Goal: Information Seeking & Learning: Stay updated

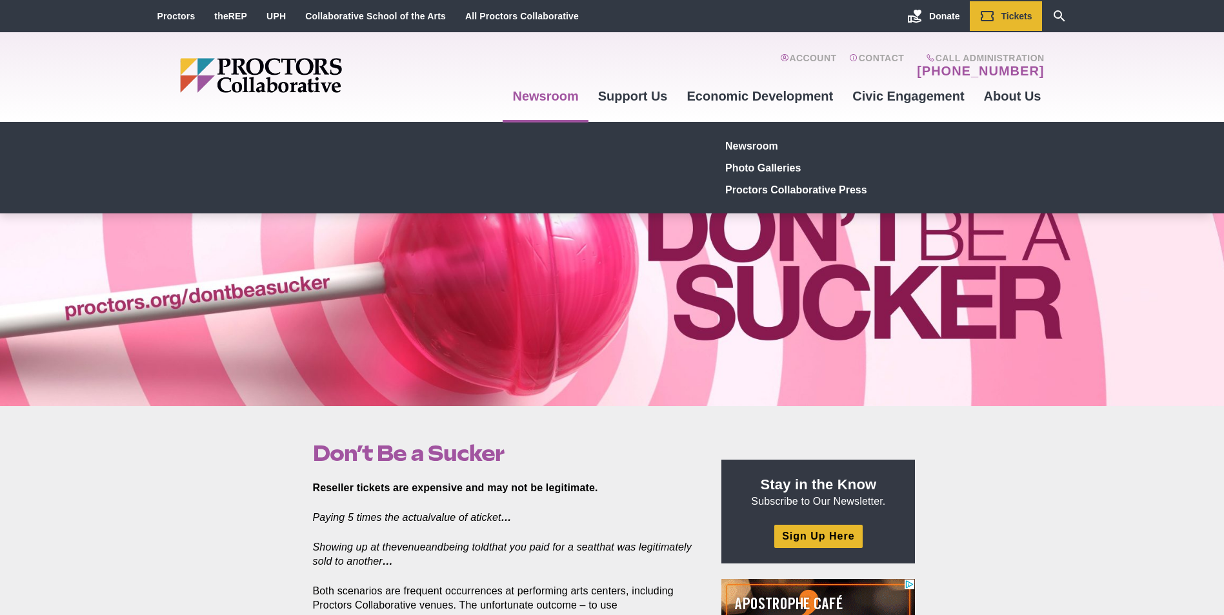
click at [559, 95] on link "Newsroom" at bounding box center [545, 96] width 85 height 35
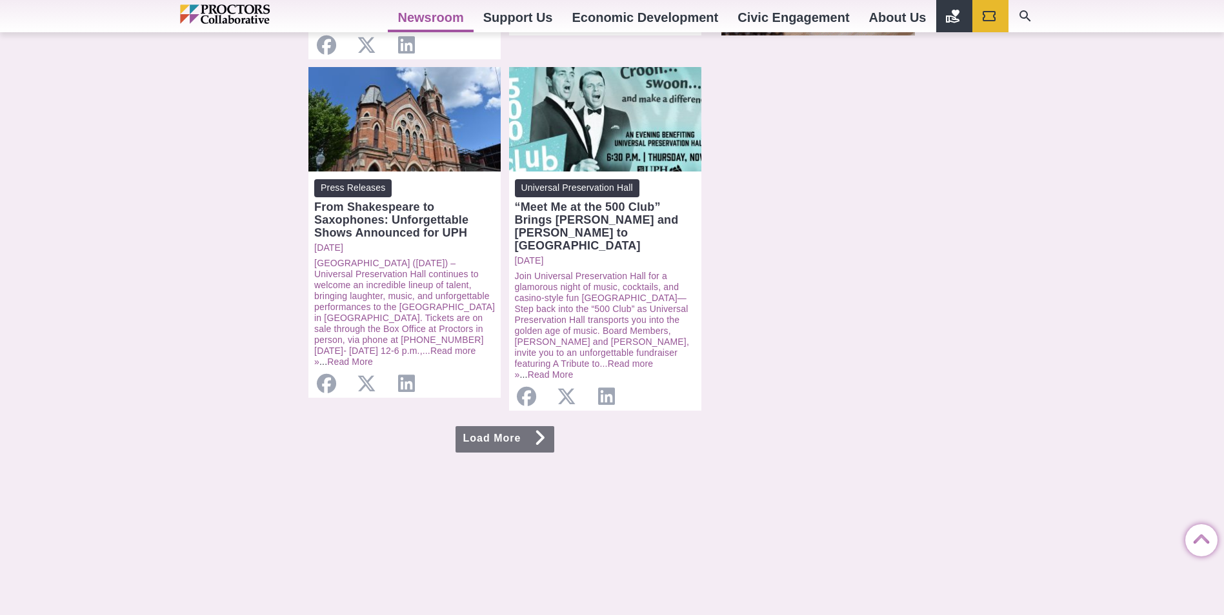
scroll to position [1290, 0]
click at [459, 426] on link "Load More" at bounding box center [504, 439] width 99 height 26
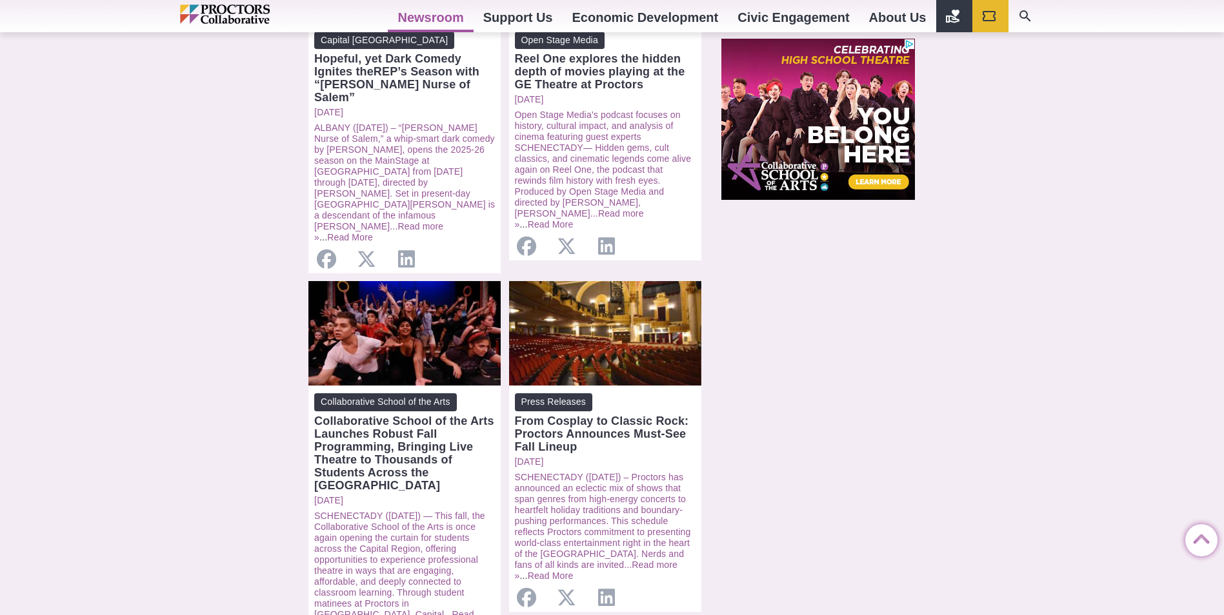
scroll to position [1161, 0]
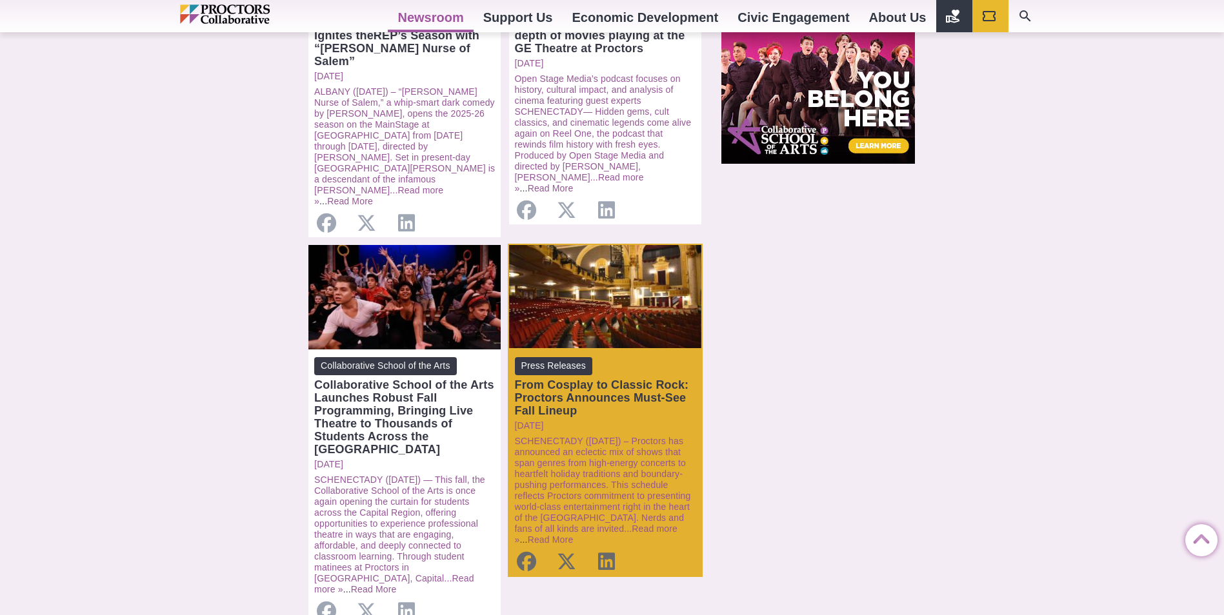
click at [581, 379] on div "From Cosplay to Classic Rock: Proctors Announces Must-See Fall Lineup" at bounding box center [605, 398] width 181 height 39
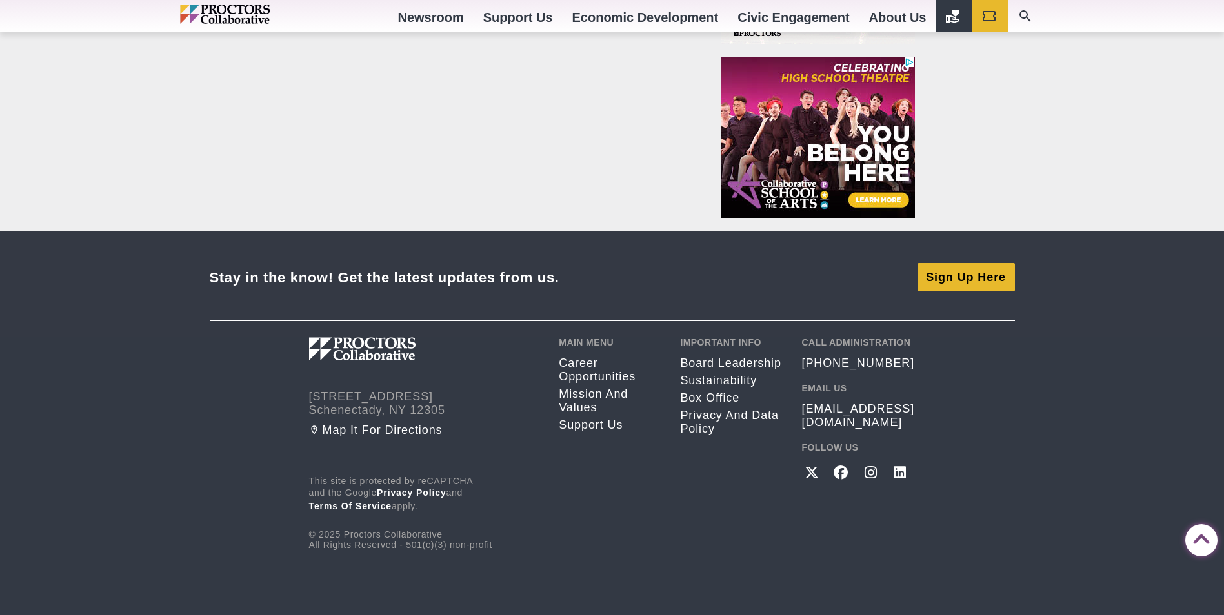
scroll to position [1515, 0]
